Goal: Navigation & Orientation: Find specific page/section

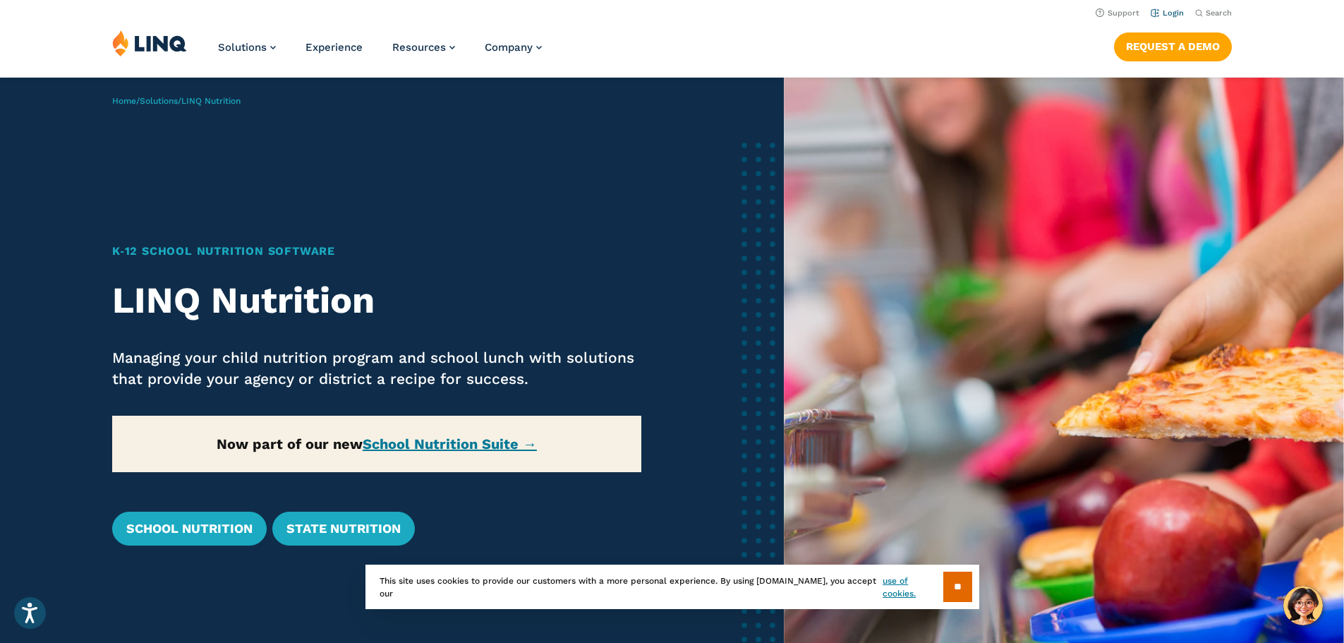
click at [1170, 8] on link "Login" at bounding box center [1166, 12] width 33 height 9
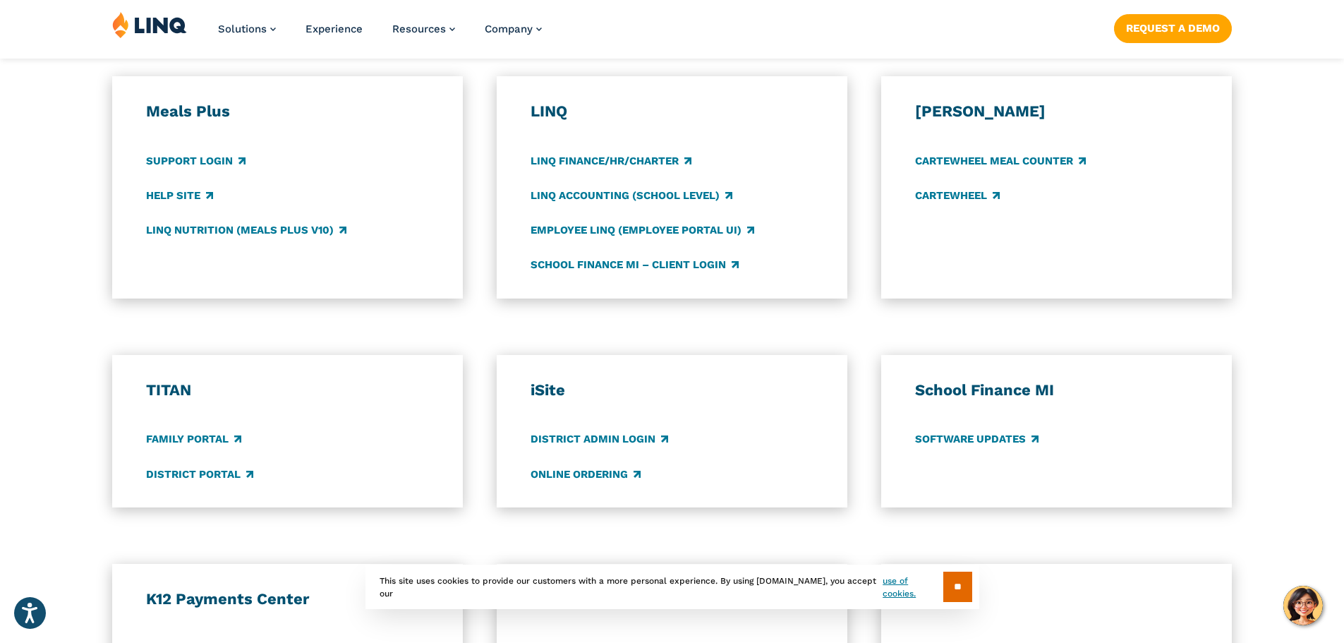
scroll to position [776, 0]
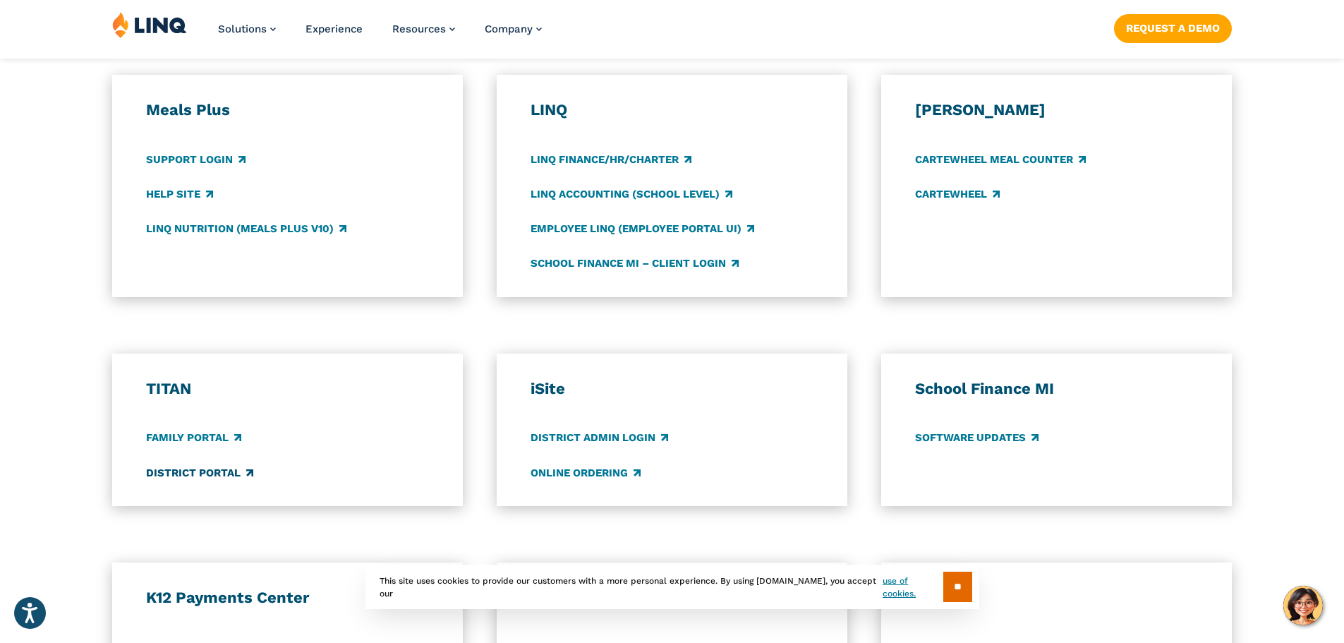
click at [183, 474] on link "District Portal" at bounding box center [199, 473] width 107 height 16
